Goal: Check status: Check status

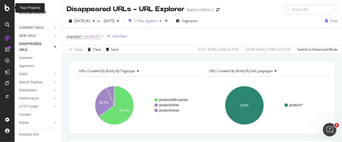
scroll to position [124, 0]
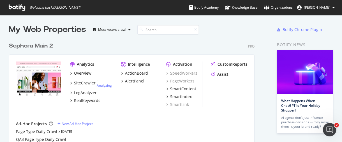
click at [44, 46] on div "Sephora Main 2" at bounding box center [31, 46] width 44 height 8
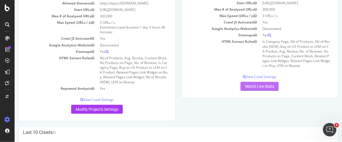
scroll to position [62, 0]
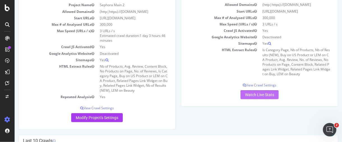
click at [255, 94] on link "Watch Live Stats" at bounding box center [259, 94] width 38 height 9
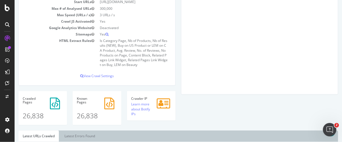
scroll to position [187, 0]
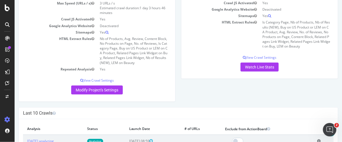
scroll to position [155, 0]
